Goal: Information Seeking & Learning: Learn about a topic

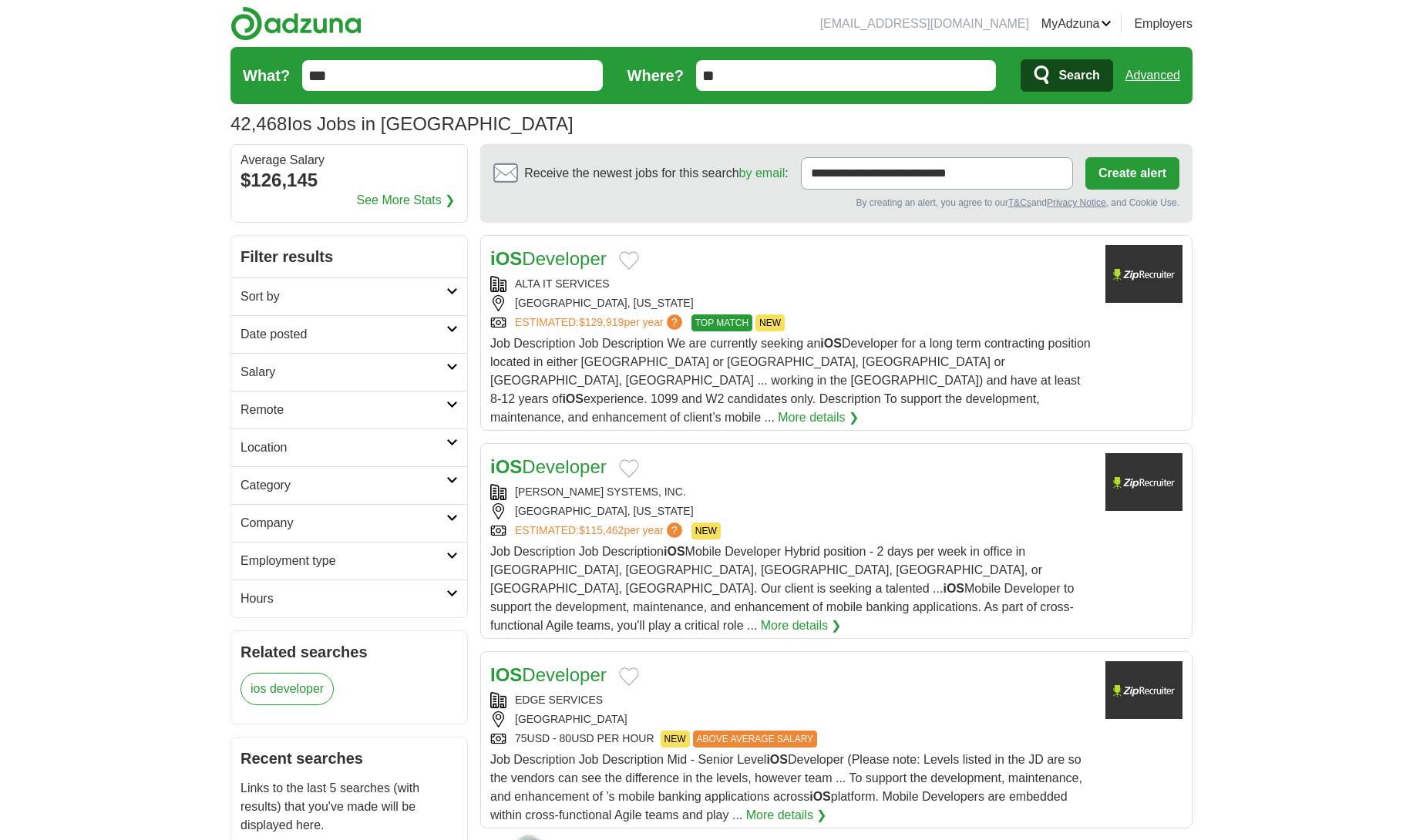
click at [449, 411] on link "Remote" at bounding box center [349, 410] width 236 height 38
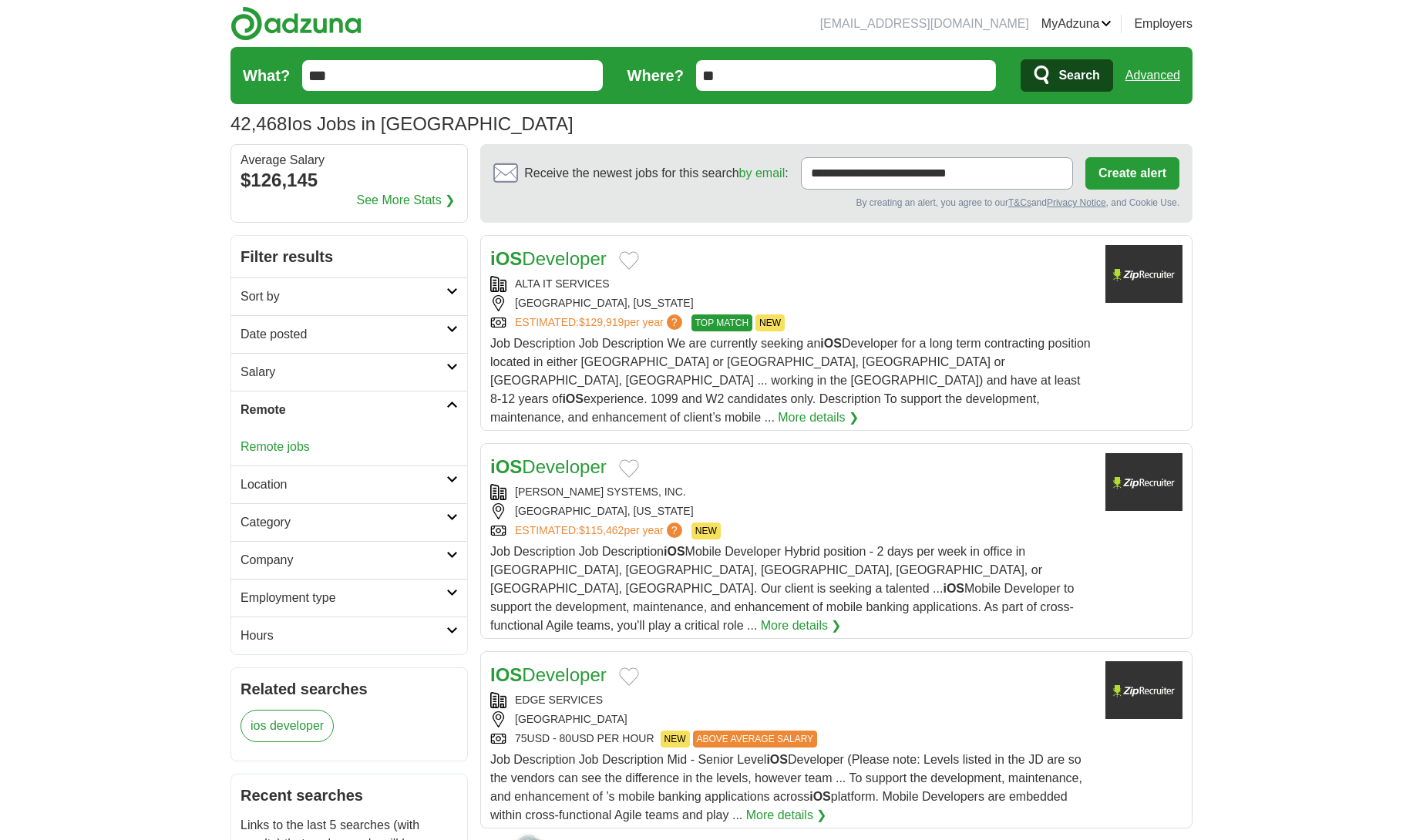
click at [299, 445] on link "Remote jobs" at bounding box center [275, 446] width 69 height 13
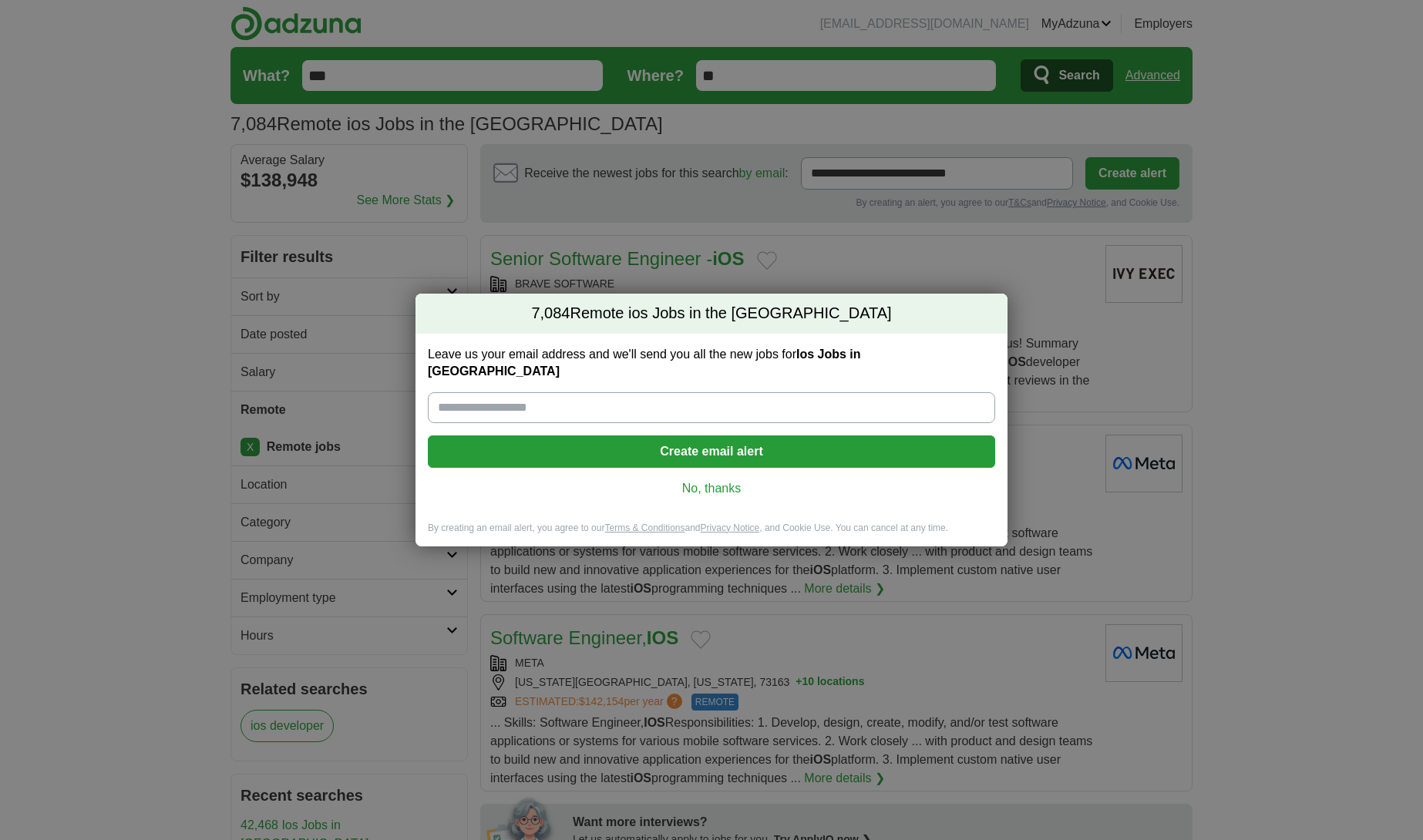
click at [721, 483] on link "No, thanks" at bounding box center [712, 489] width 543 height 17
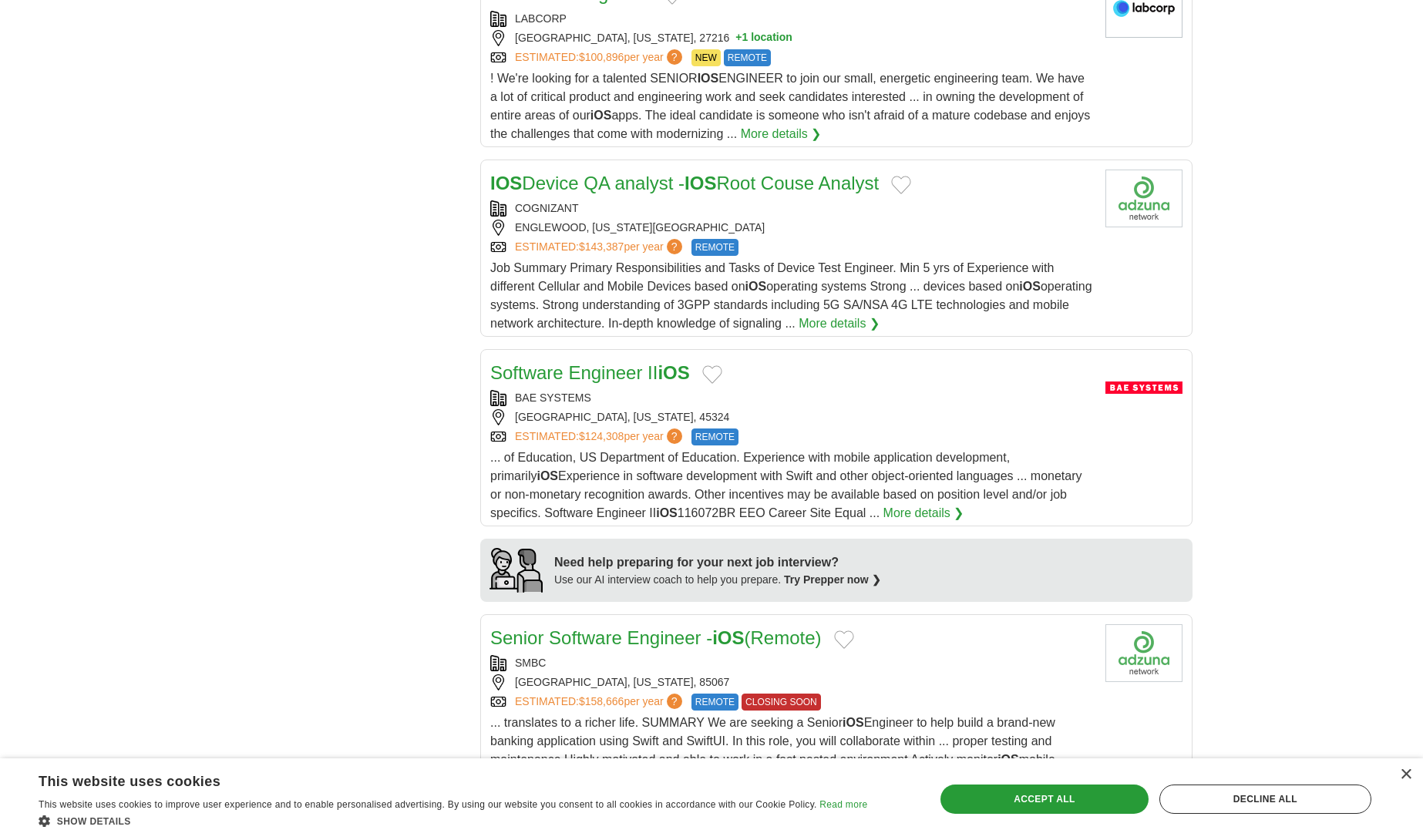
scroll to position [900, 0]
click at [883, 513] on link "More details ❯" at bounding box center [924, 513] width 81 height 18
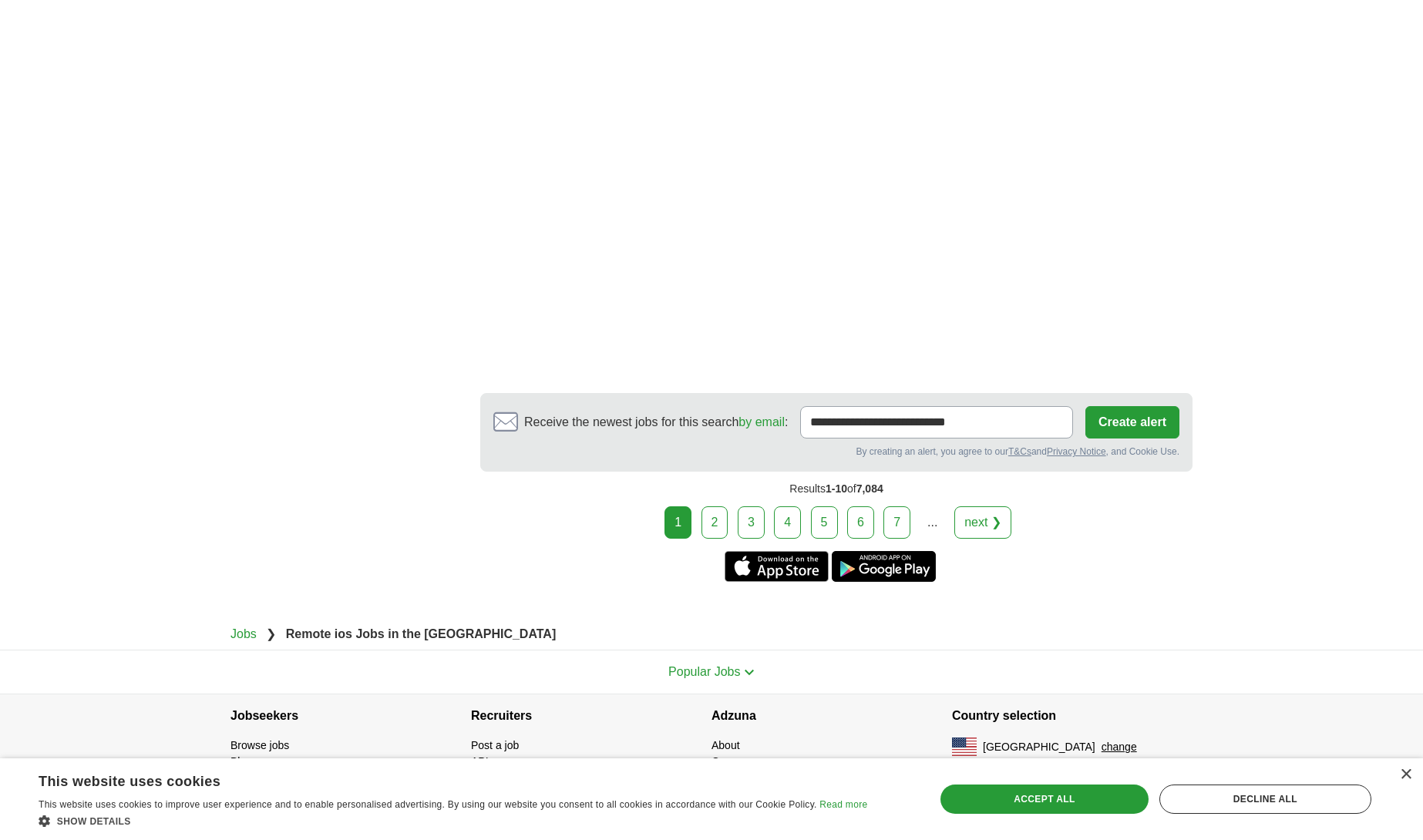
scroll to position [2604, 0]
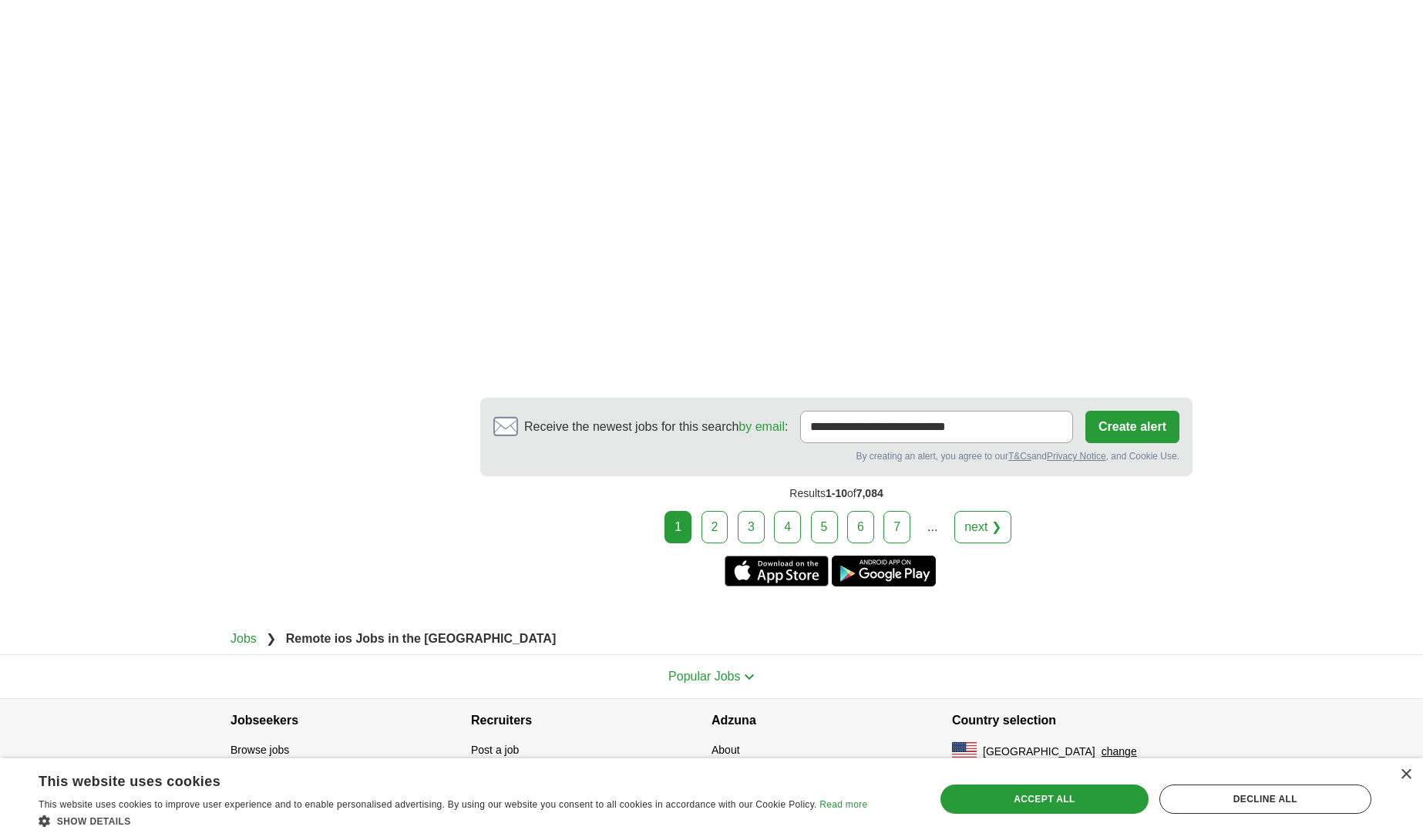
click at [724, 527] on link "2" at bounding box center [715, 527] width 27 height 33
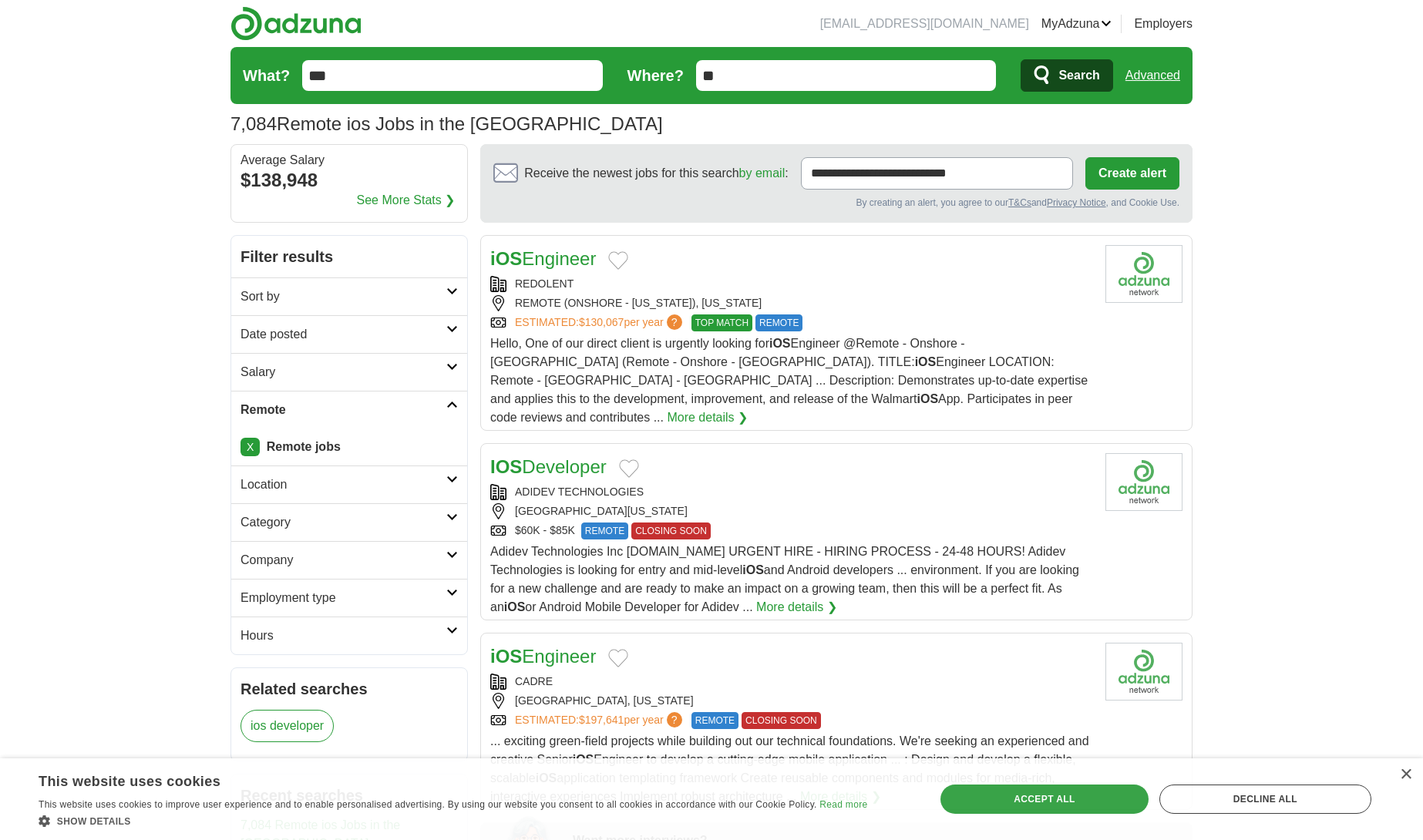
click at [748, 408] on link "More details ❯" at bounding box center [707, 417] width 81 height 18
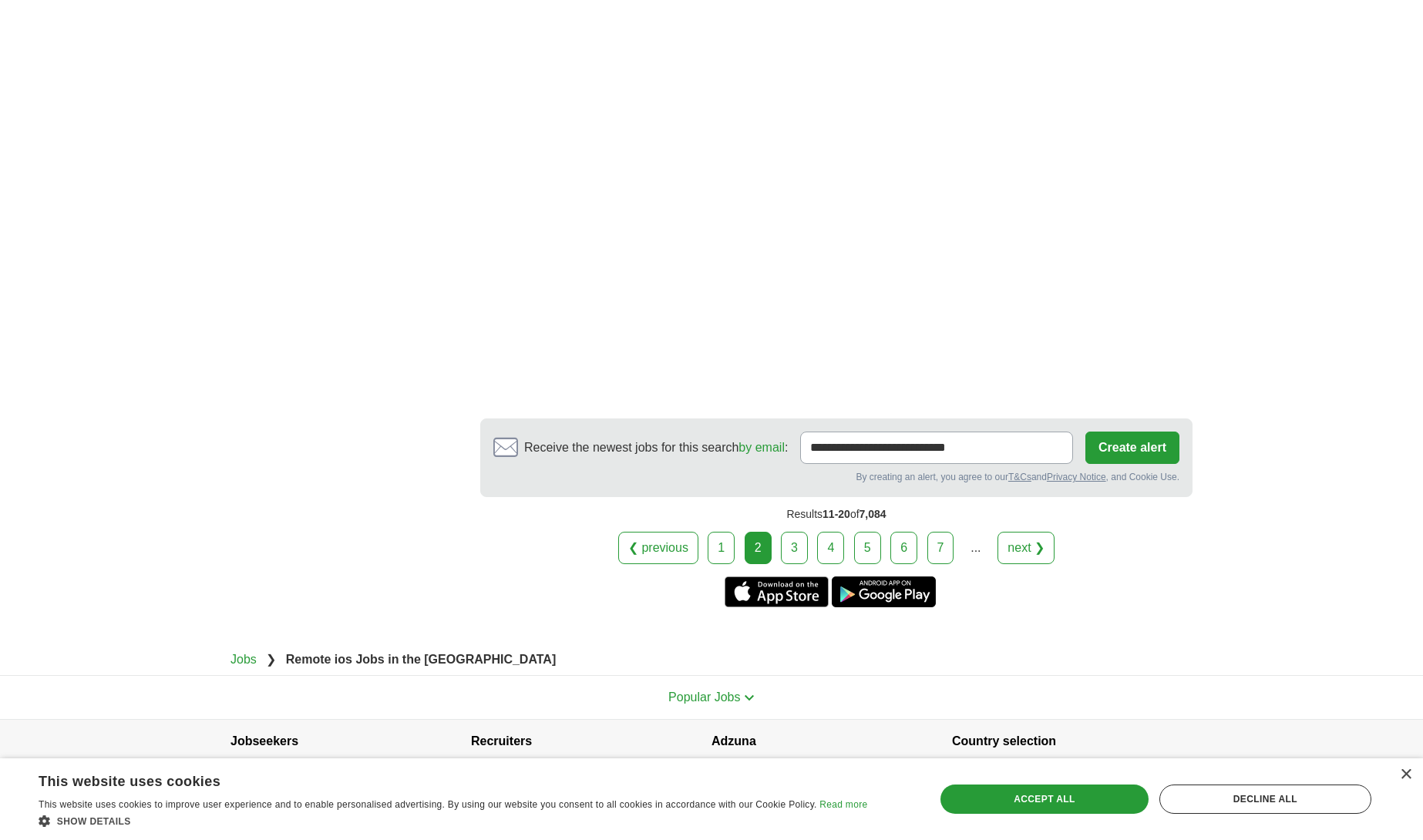
scroll to position [2665, 0]
click at [796, 533] on link "3" at bounding box center [794, 549] width 27 height 33
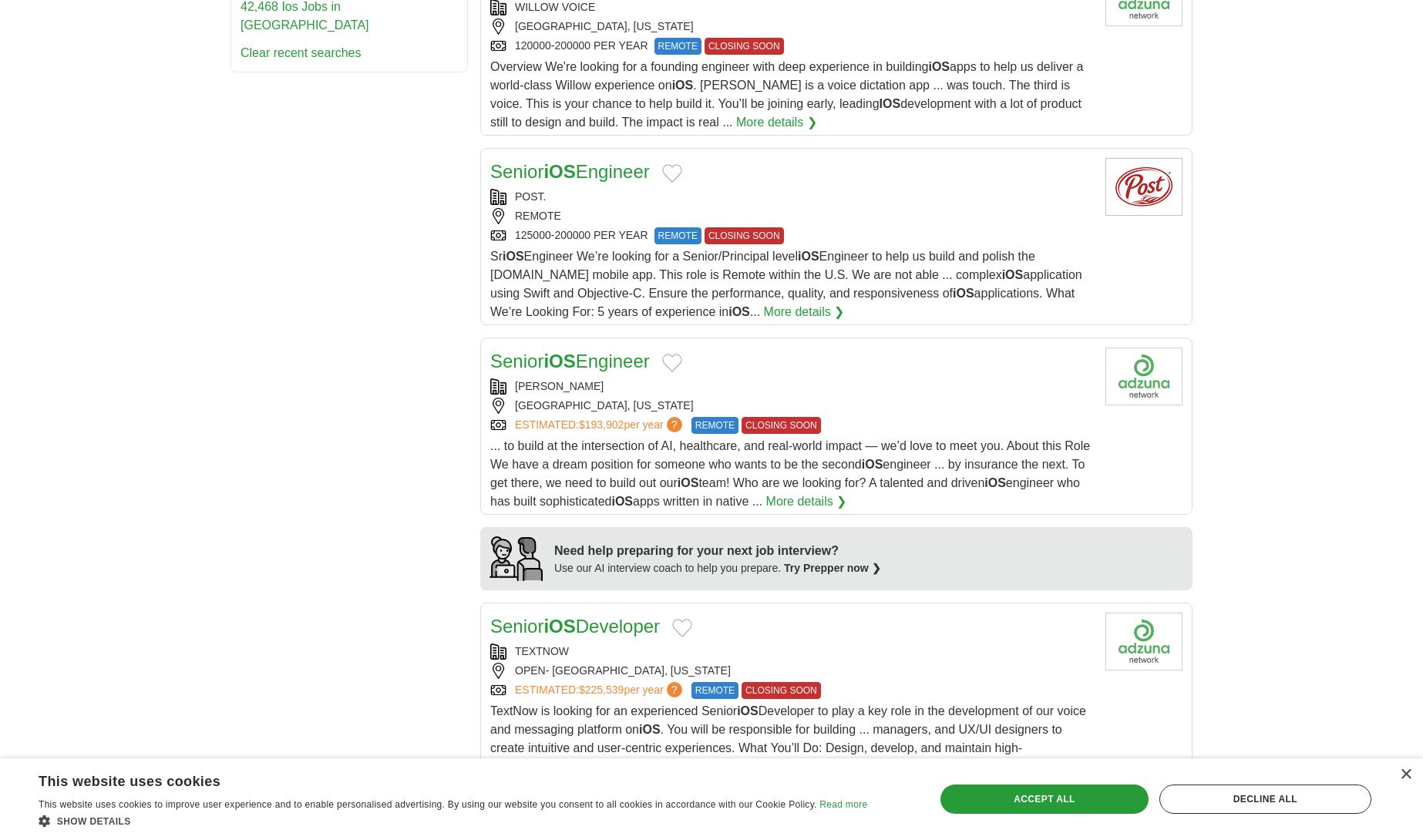
scroll to position [2004, 0]
